Goal: Task Accomplishment & Management: Complete application form

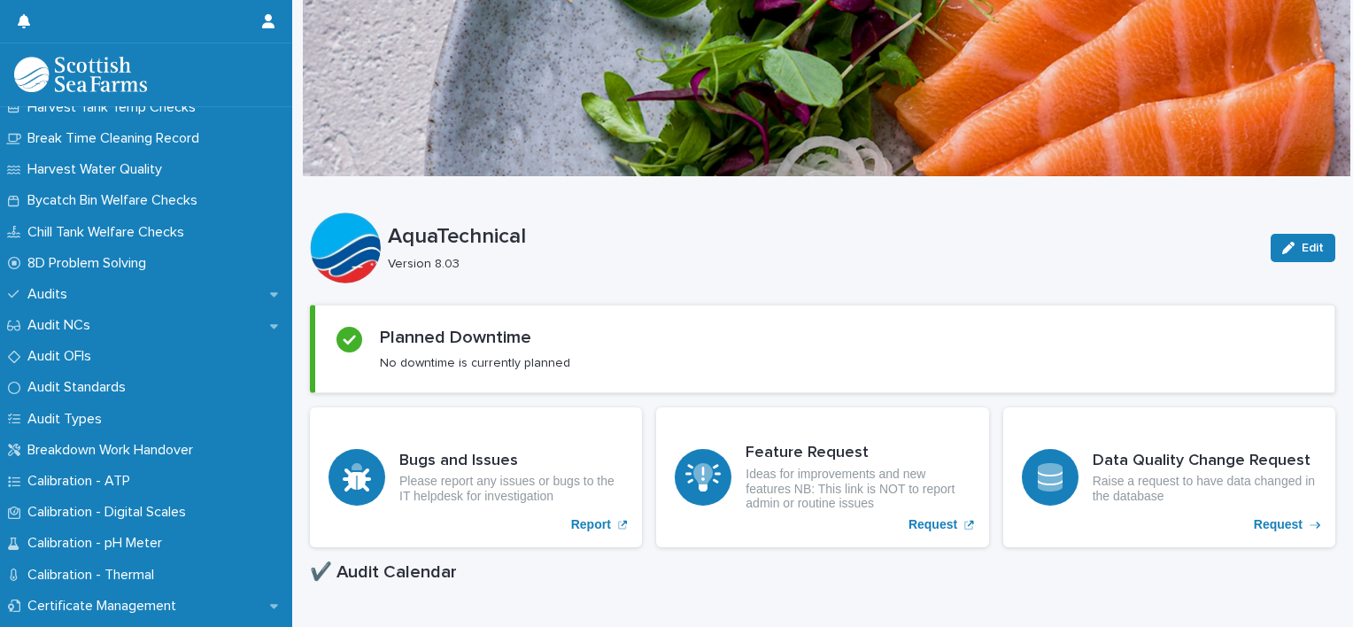
scroll to position [422, 0]
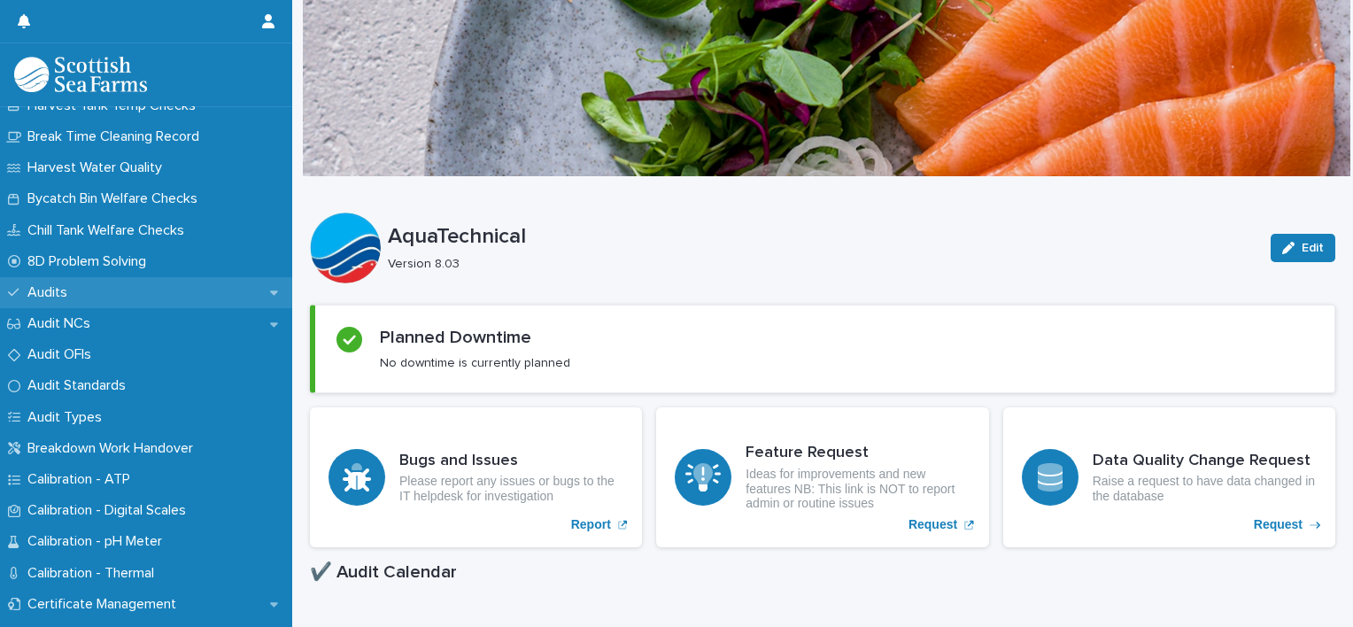
click at [53, 287] on p "Audits" at bounding box center [50, 292] width 61 height 17
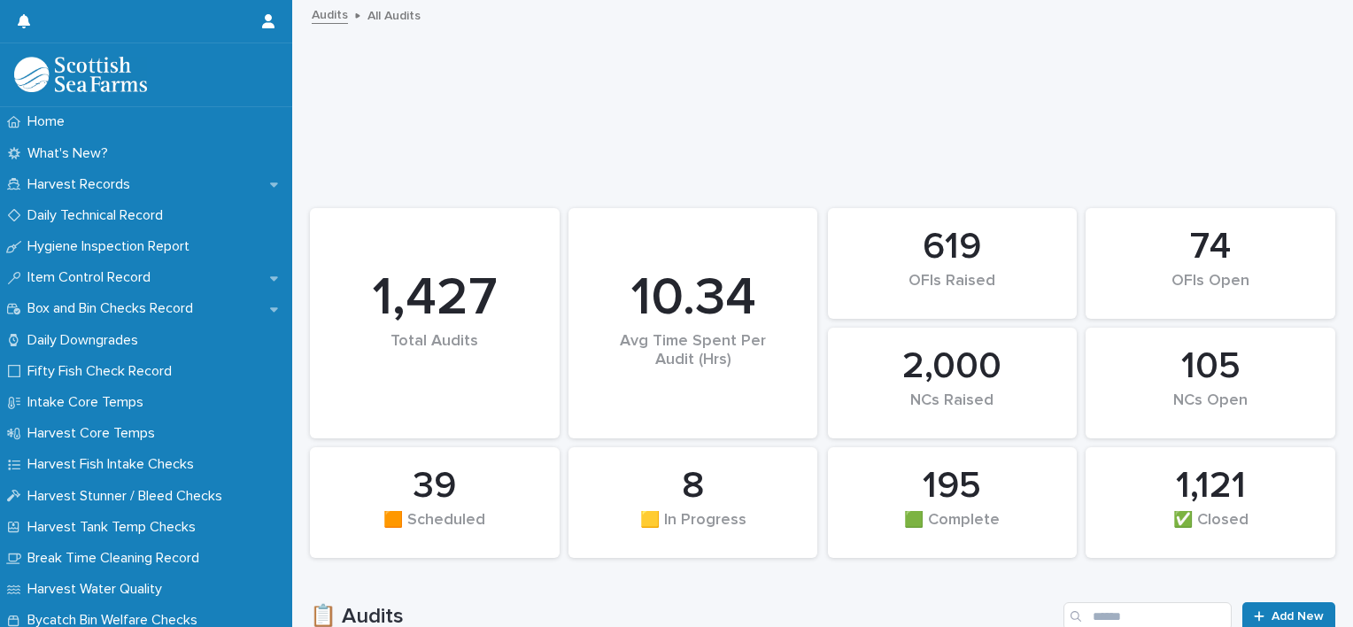
scroll to position [377, 0]
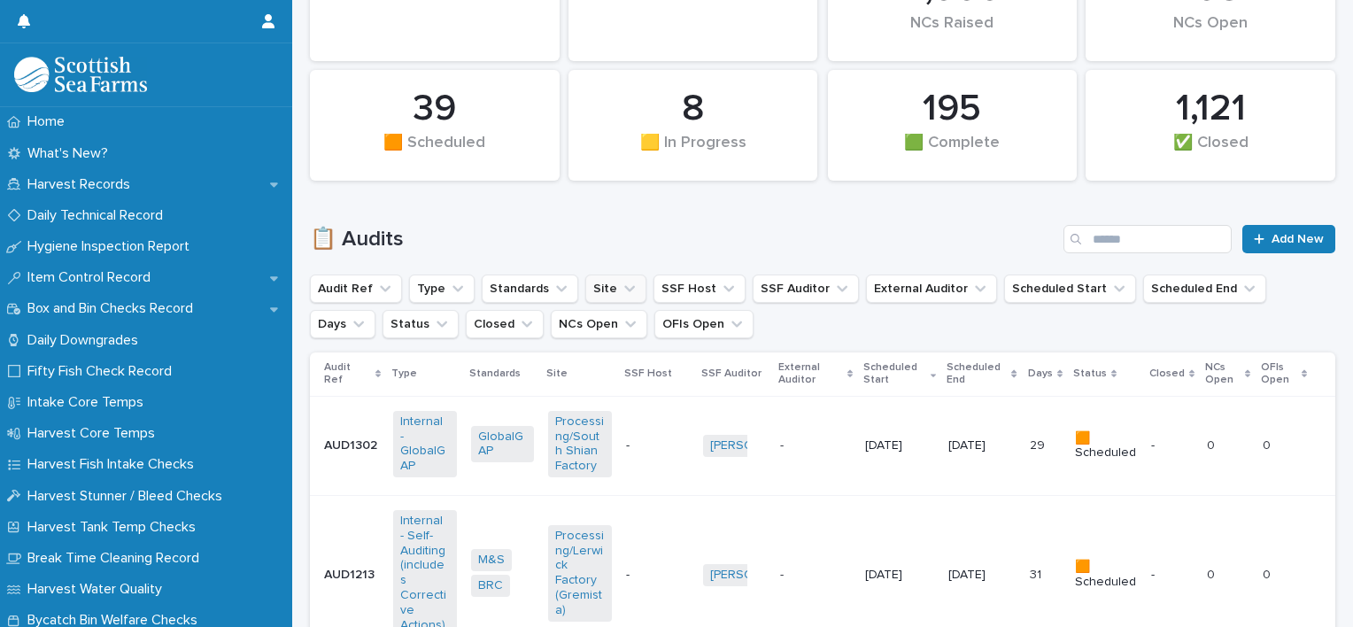
click at [592, 290] on button "Site" at bounding box center [615, 289] width 61 height 28
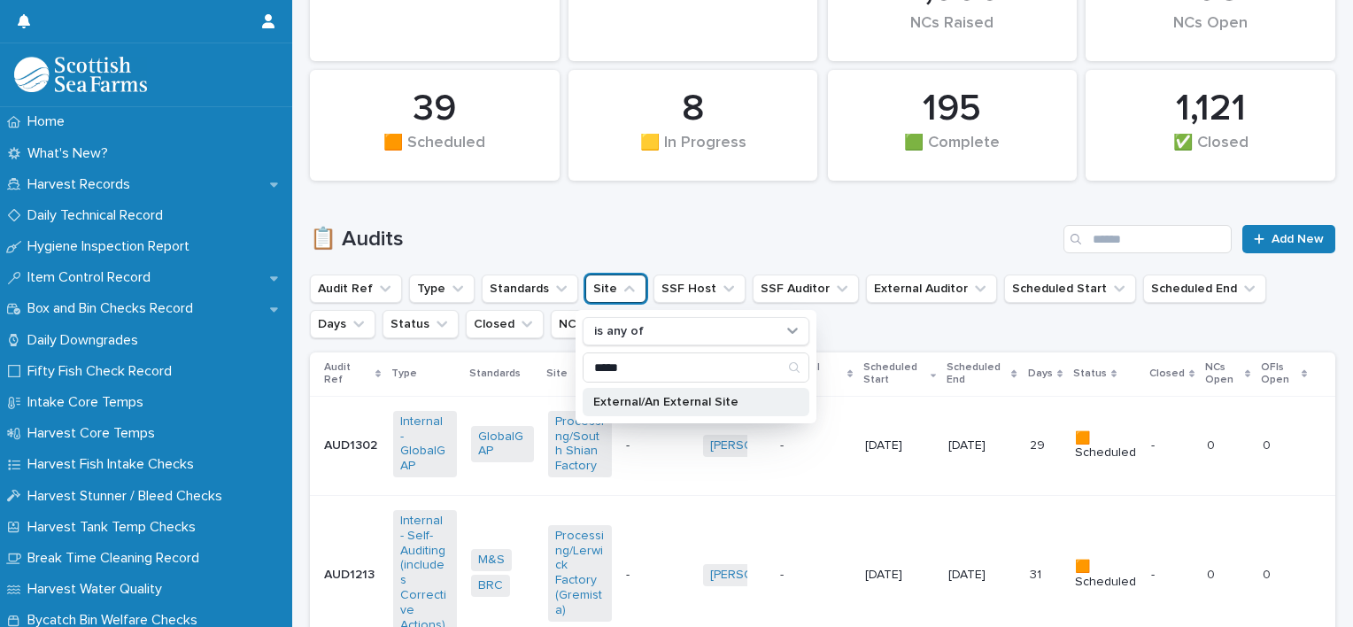
type input "*****"
click at [599, 404] on p "External/An External Site" at bounding box center [687, 402] width 188 height 12
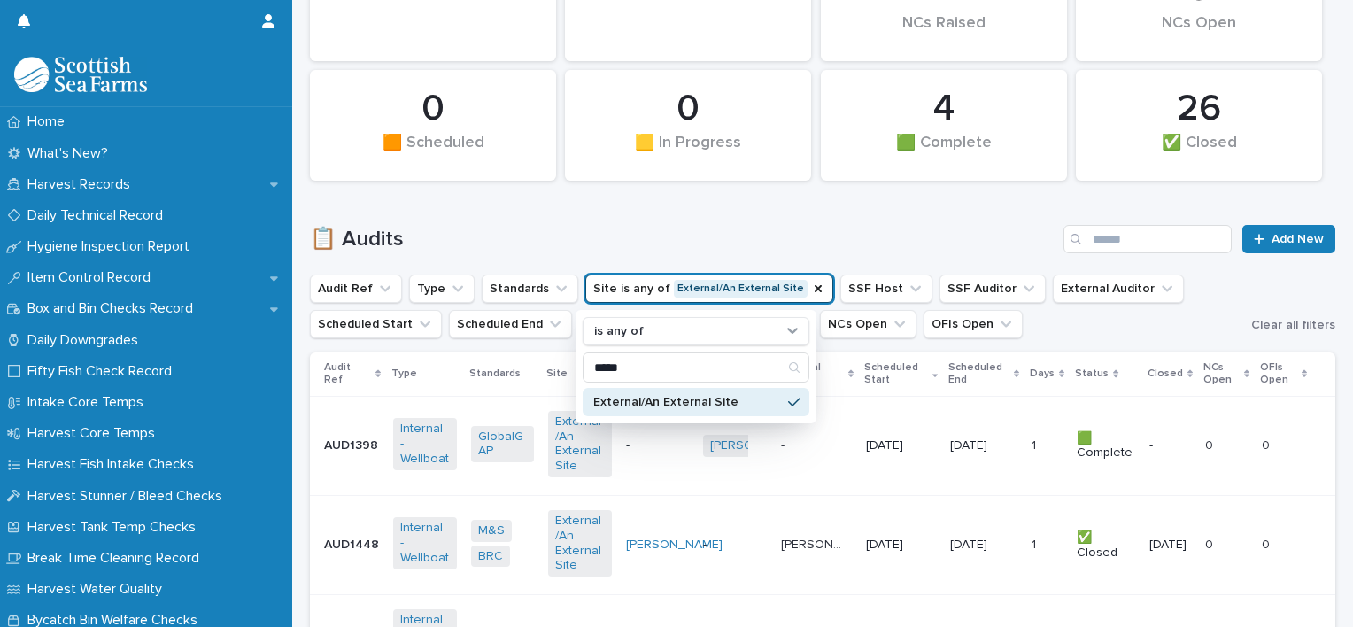
click at [811, 219] on div "📋 Audits Add New" at bounding box center [823, 232] width 1026 height 85
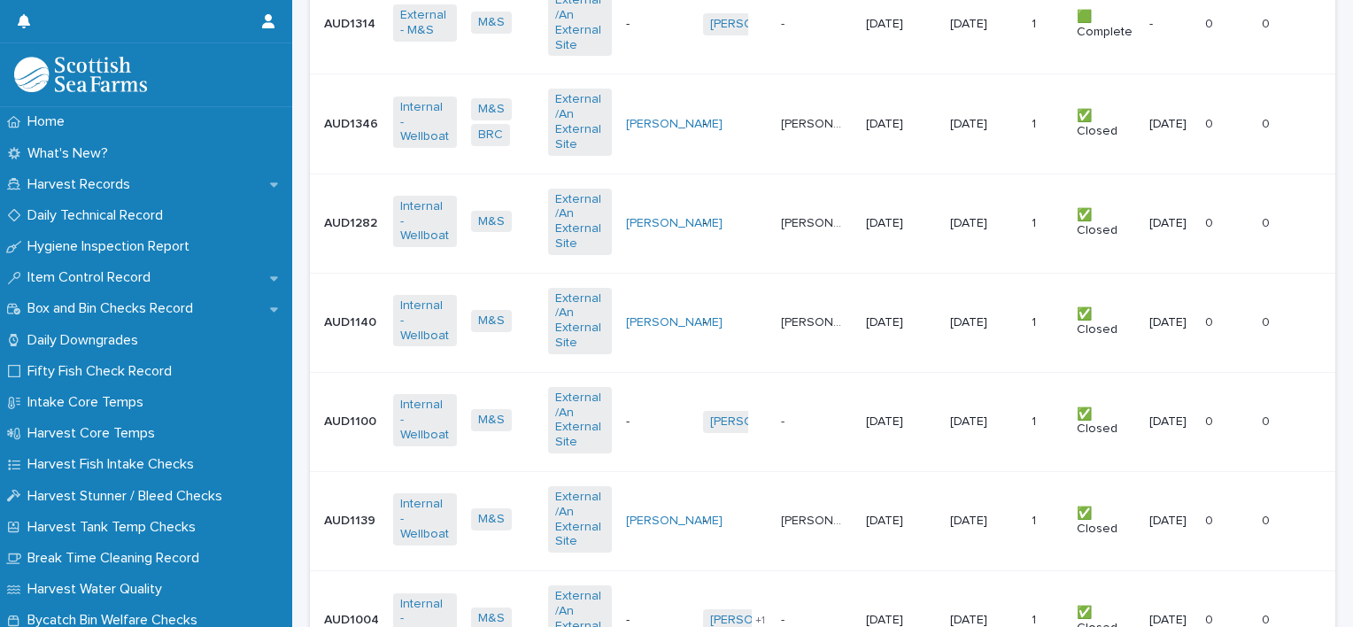
scroll to position [1233, 0]
